Goal: Information Seeking & Learning: Learn about a topic

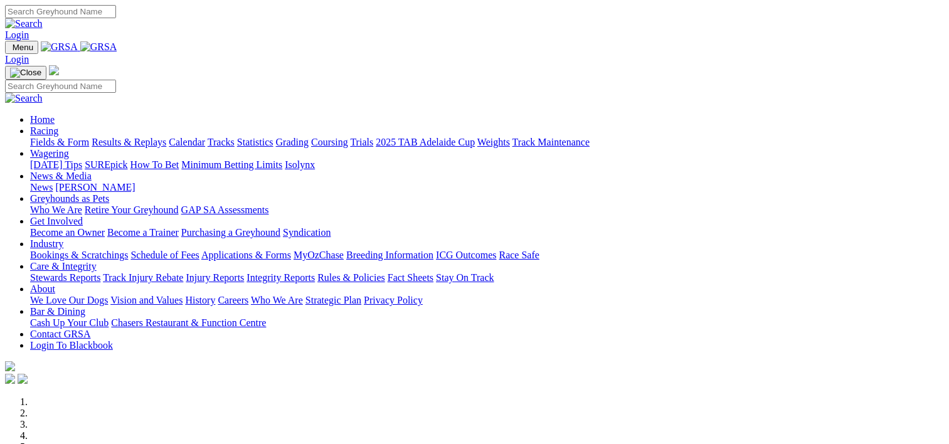
scroll to position [447, 0]
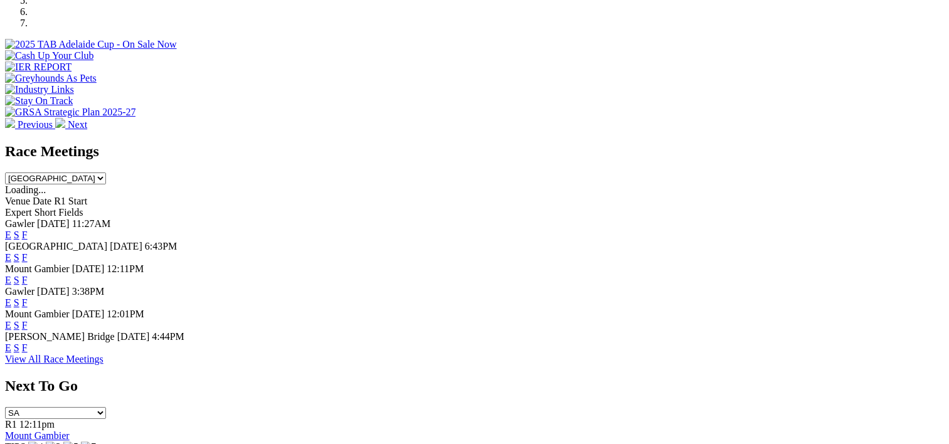
click at [28, 230] on link "F" at bounding box center [25, 235] width 6 height 11
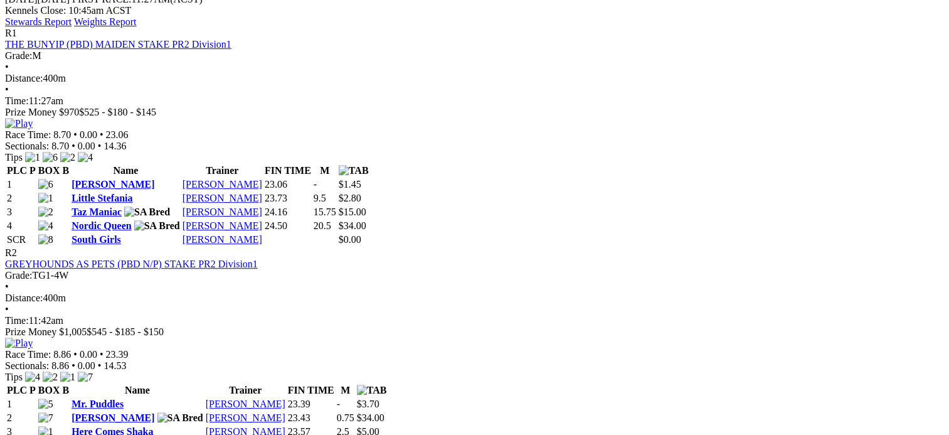
scroll to position [590, 0]
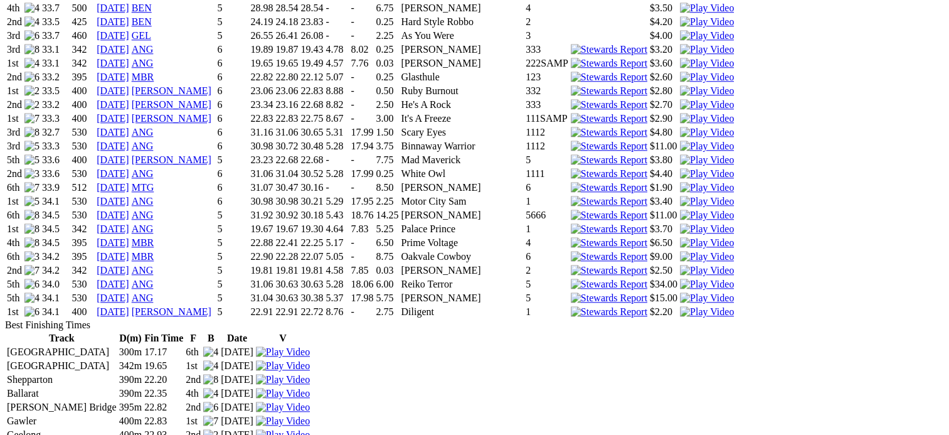
scroll to position [1183, 0]
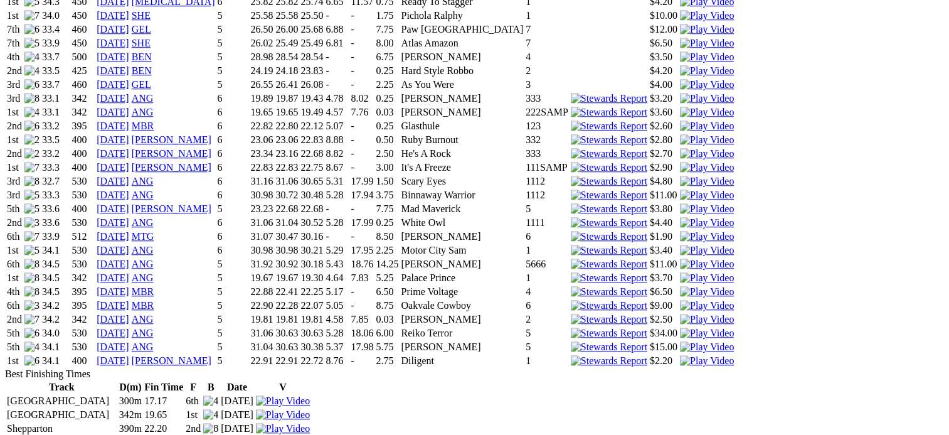
click at [129, 341] on link "[DATE]" at bounding box center [113, 346] width 33 height 11
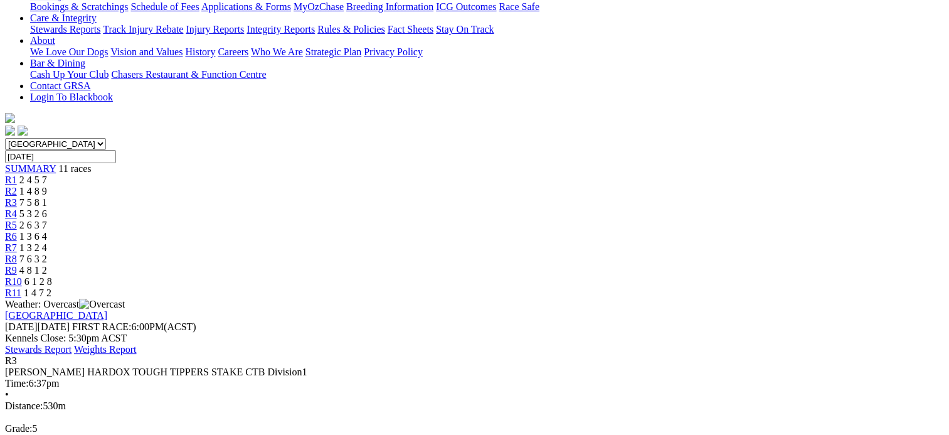
scroll to position [271, 0]
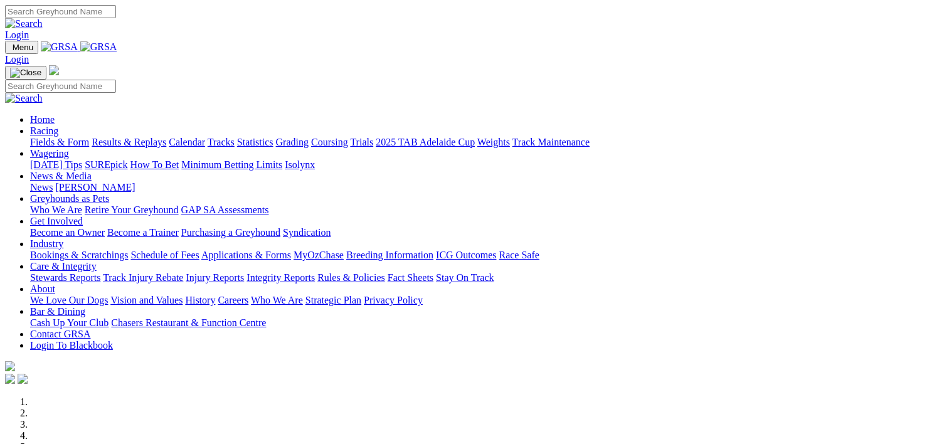
scroll to position [447, 0]
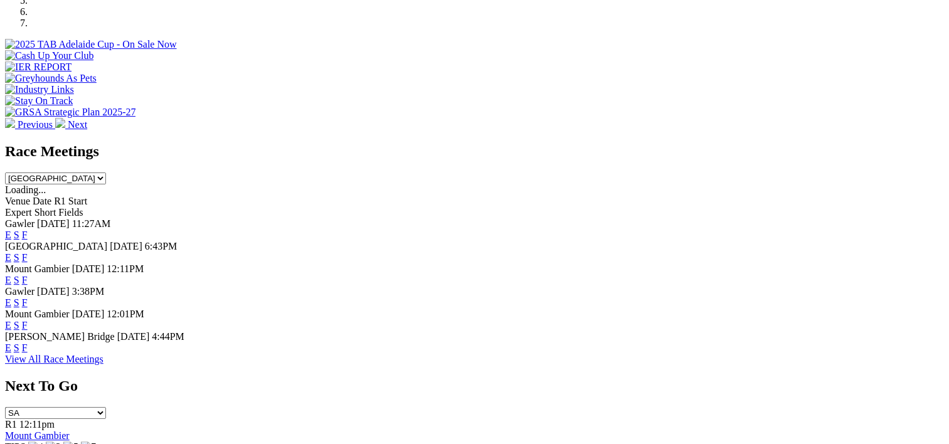
click at [28, 230] on link "F" at bounding box center [25, 235] width 6 height 11
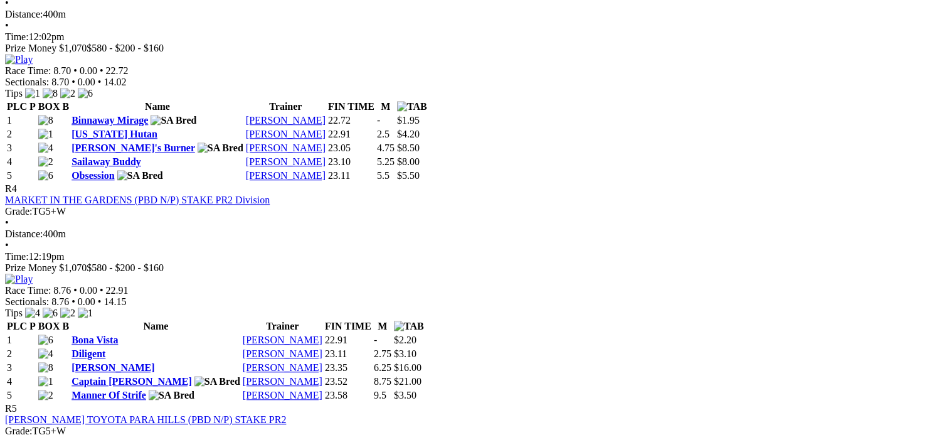
scroll to position [1090, 0]
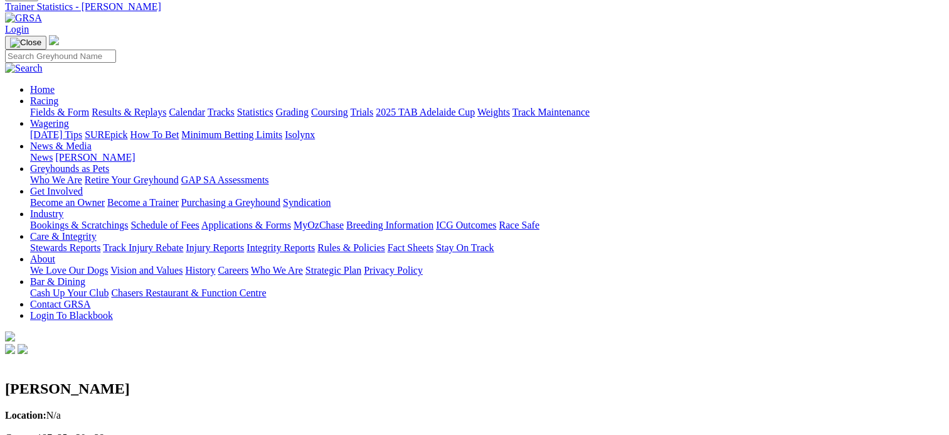
scroll to position [52, 0]
